Goal: Navigation & Orientation: Find specific page/section

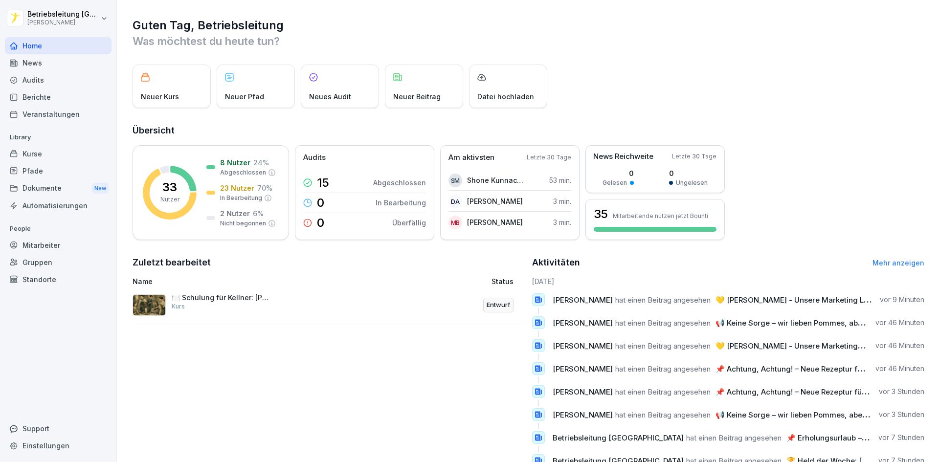
click at [38, 65] on div "News" at bounding box center [58, 62] width 107 height 17
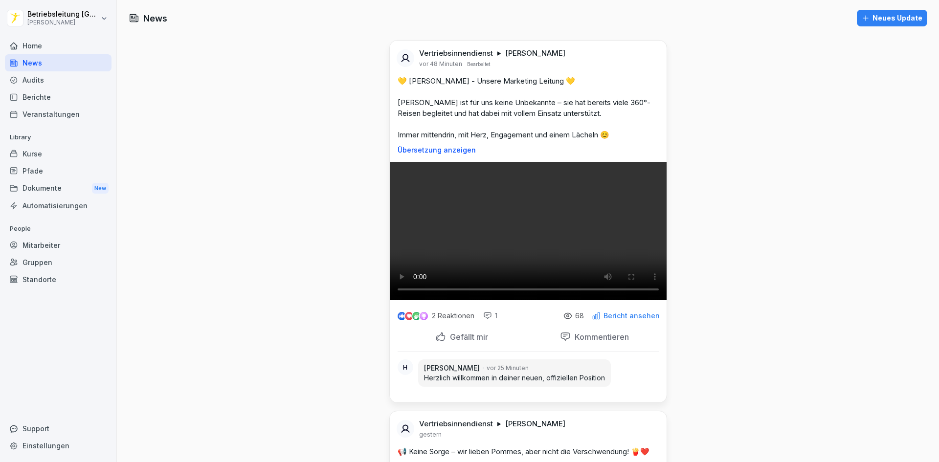
click at [69, 83] on div "Audits" at bounding box center [58, 79] width 107 height 17
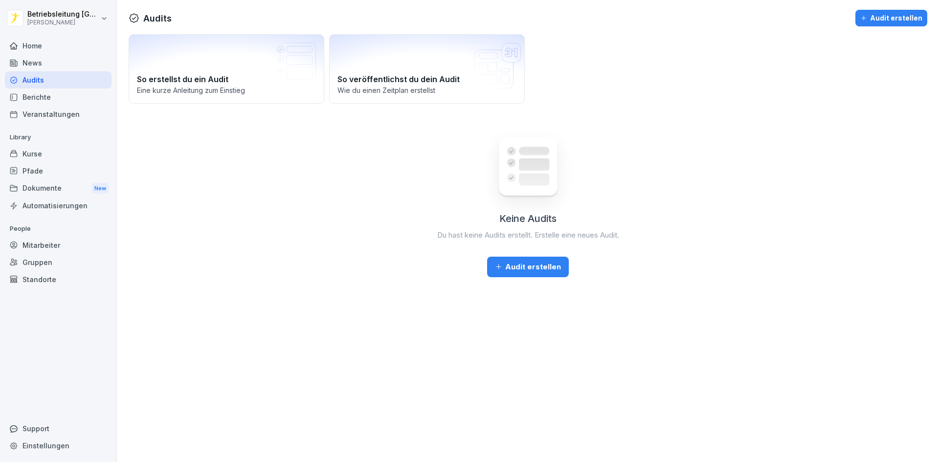
click at [66, 96] on div "Berichte" at bounding box center [58, 96] width 107 height 17
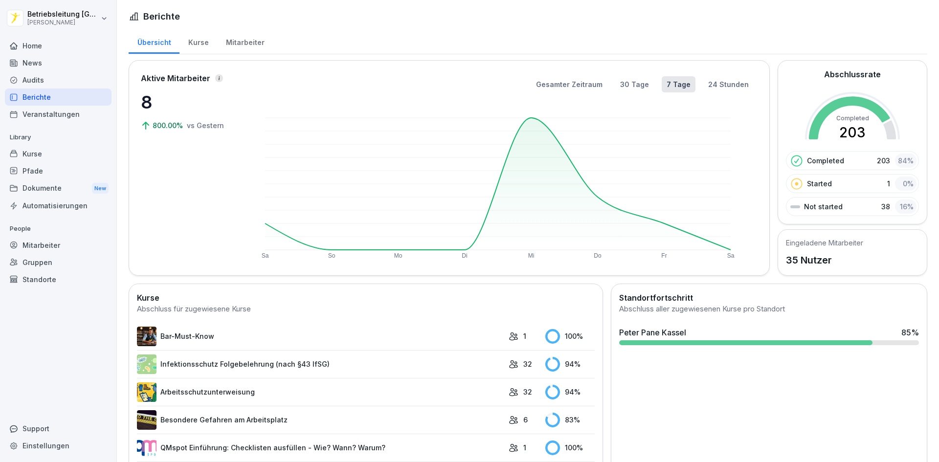
click at [66, 185] on div "Dokumente New" at bounding box center [58, 188] width 107 height 18
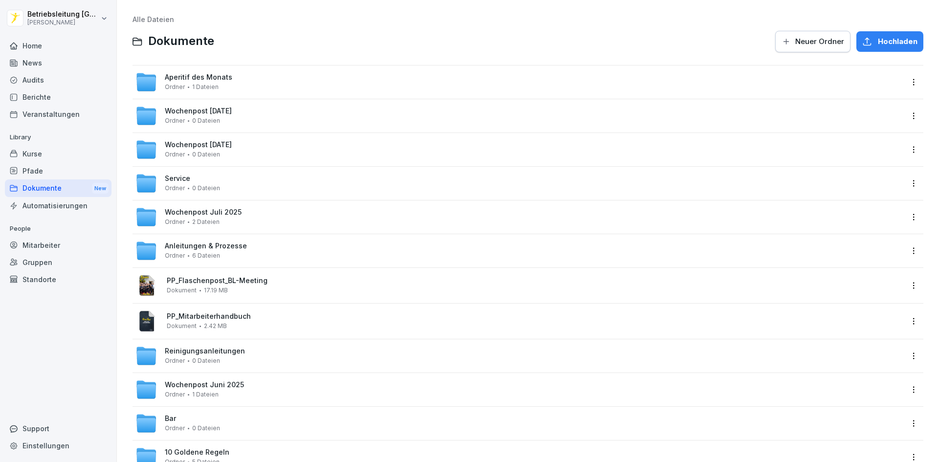
click at [215, 144] on span "Wochenpost [DATE]" at bounding box center [198, 145] width 67 height 8
click at [40, 45] on div "Home" at bounding box center [58, 45] width 107 height 17
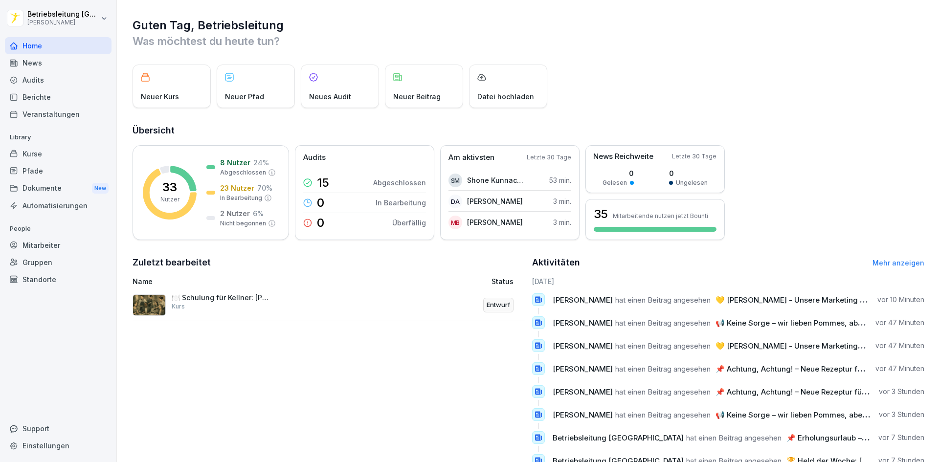
click at [46, 60] on div "News" at bounding box center [58, 62] width 107 height 17
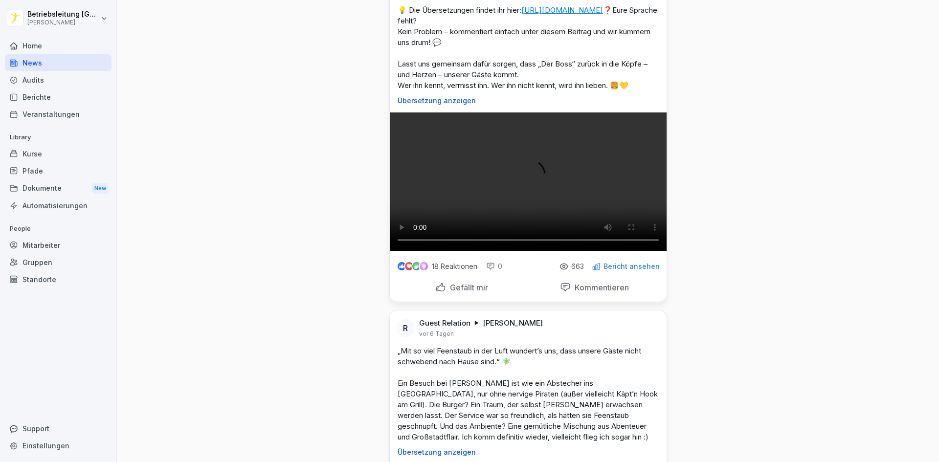
scroll to position [4187, 0]
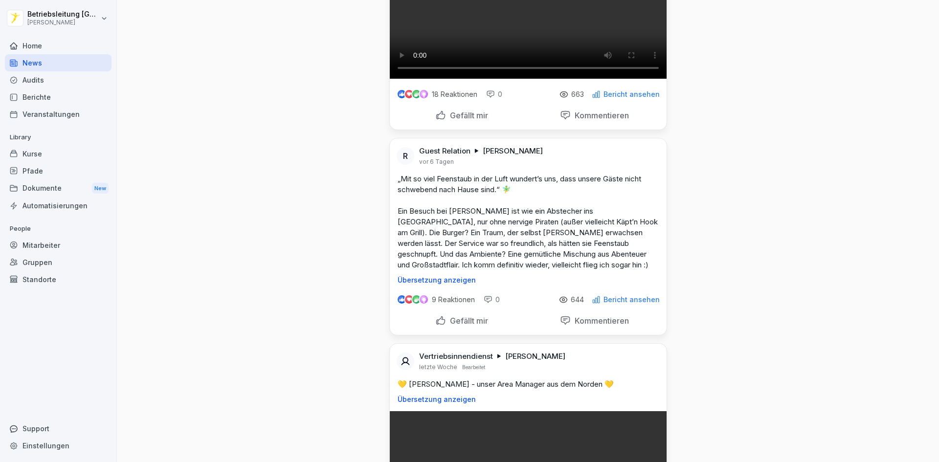
scroll to position [4334, 0]
